Goal: Information Seeking & Learning: Compare options

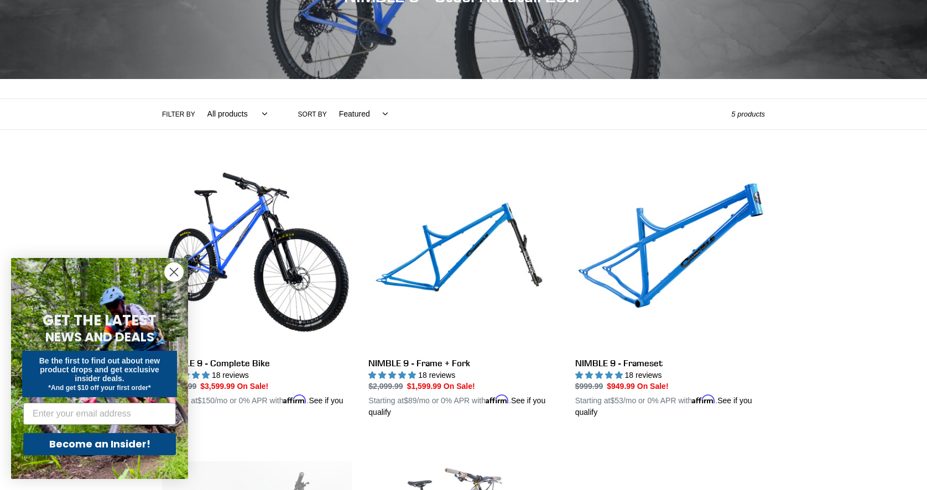
scroll to position [187, 0]
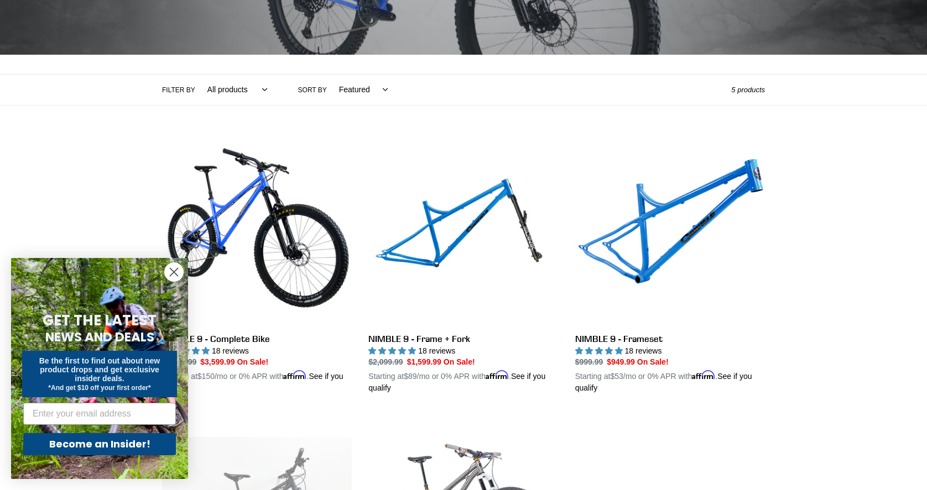
click at [177, 270] on icon "Close dialog" at bounding box center [174, 273] width 8 height 8
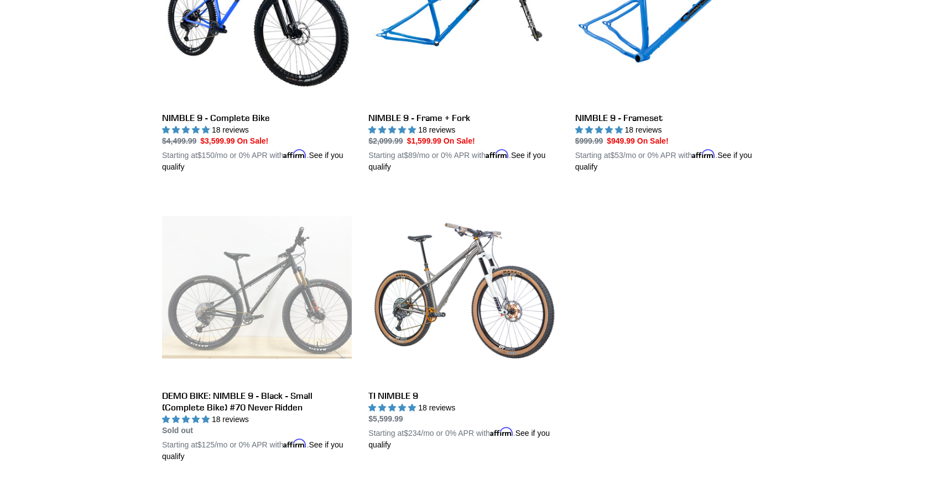
scroll to position [455, 0]
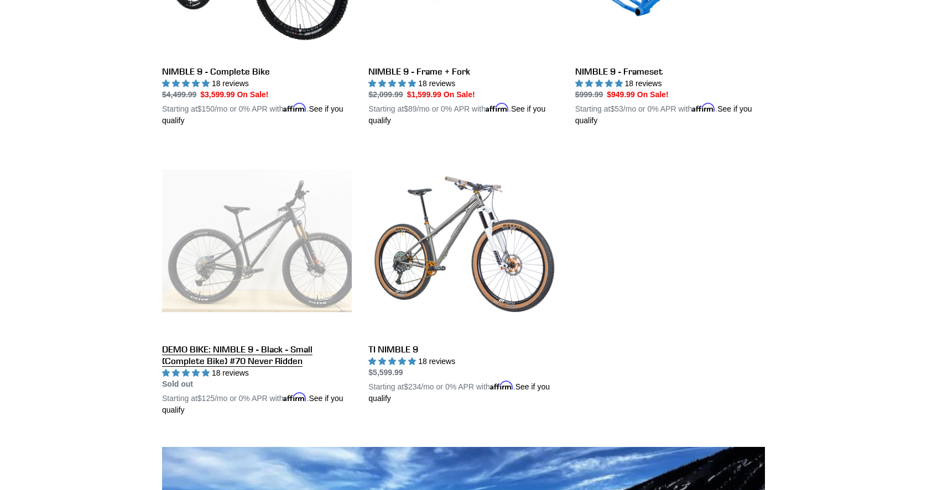
click at [265, 264] on link "DEMO BIKE: NIMBLE 9 - Black - Small (Complete Bike) #70 Never Ridden" at bounding box center [257, 281] width 190 height 270
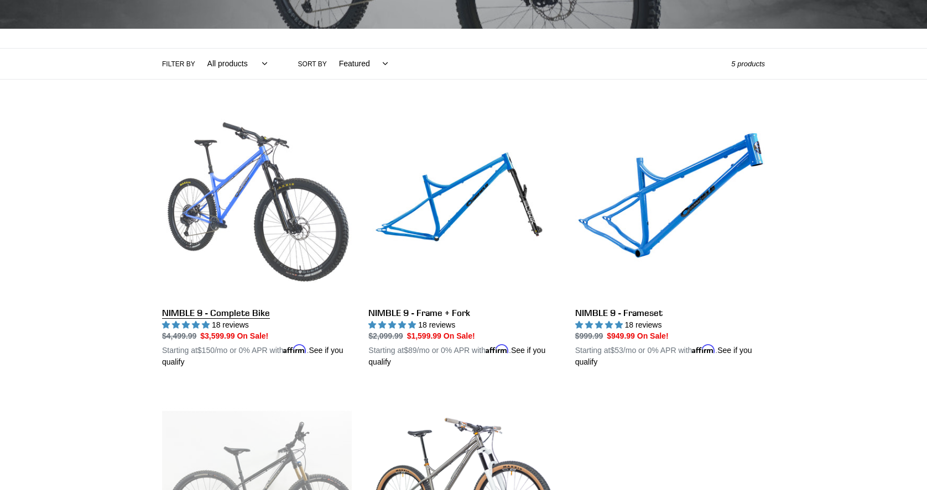
scroll to position [226, 0]
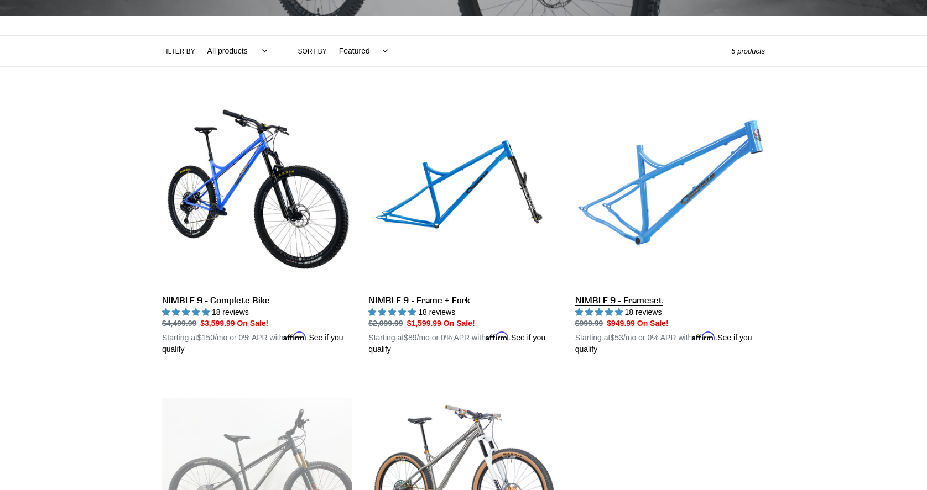
click at [693, 183] on link "NIMBLE 9 - Frameset" at bounding box center [670, 226] width 190 height 259
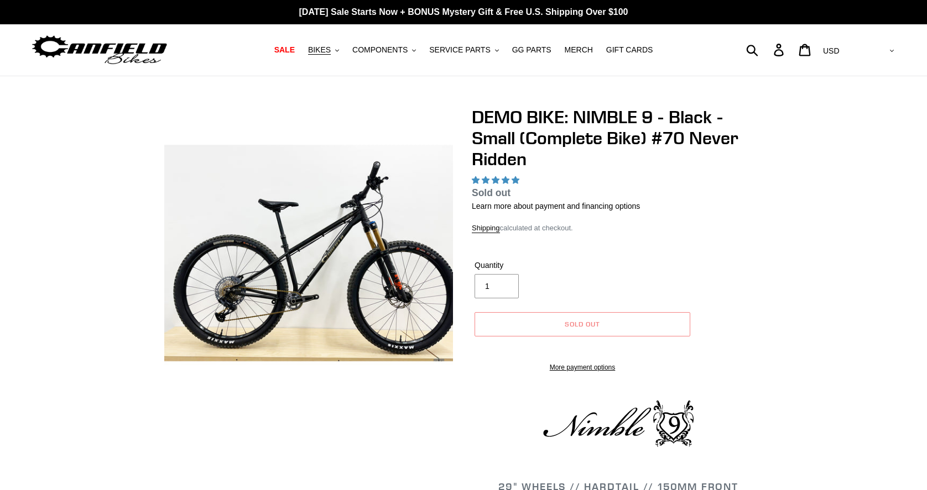
select select "highest-rating"
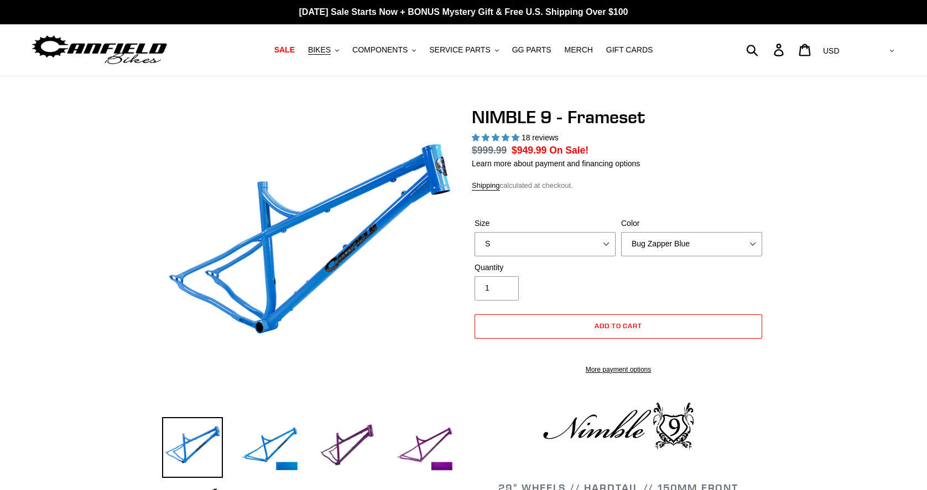
select select "highest-rating"
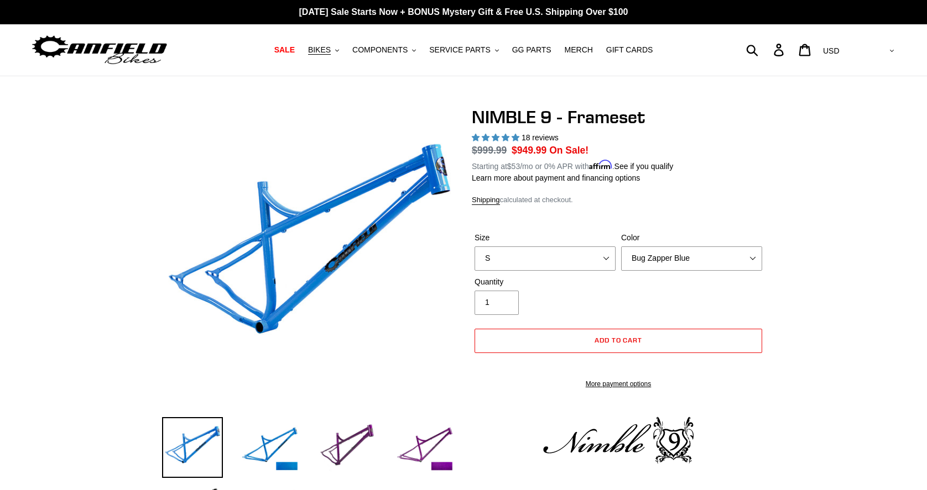
scroll to position [157, 0]
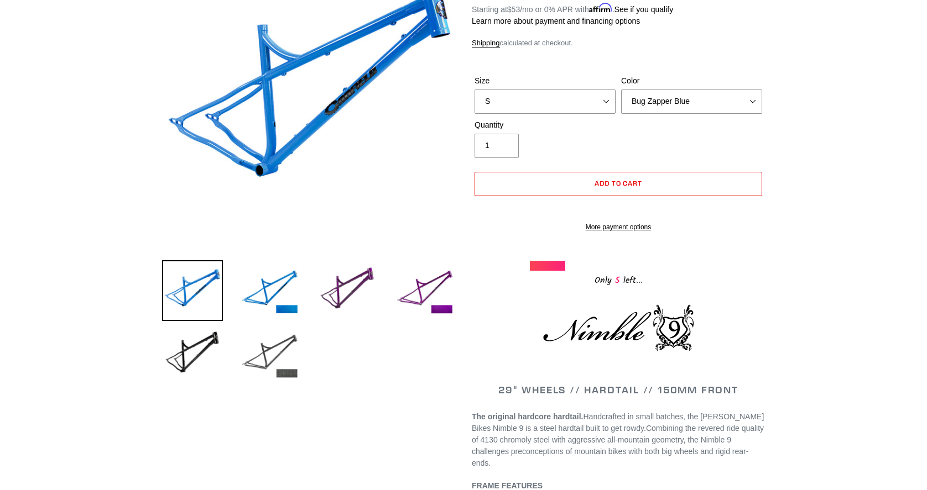
click at [274, 352] on img at bounding box center [269, 355] width 61 height 61
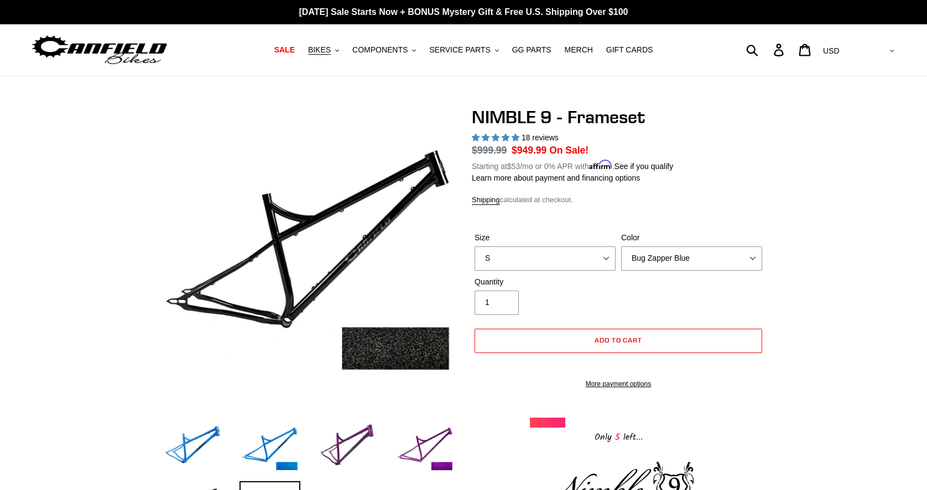
scroll to position [0, 0]
